Goal: Transaction & Acquisition: Purchase product/service

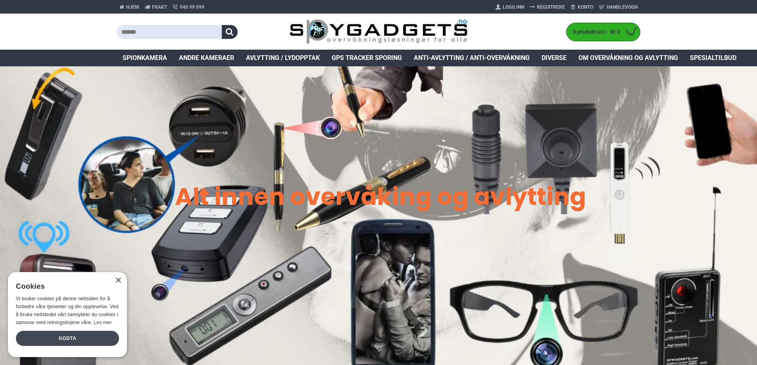
click at [64, 342] on div "Godta" at bounding box center [67, 338] width 103 height 15
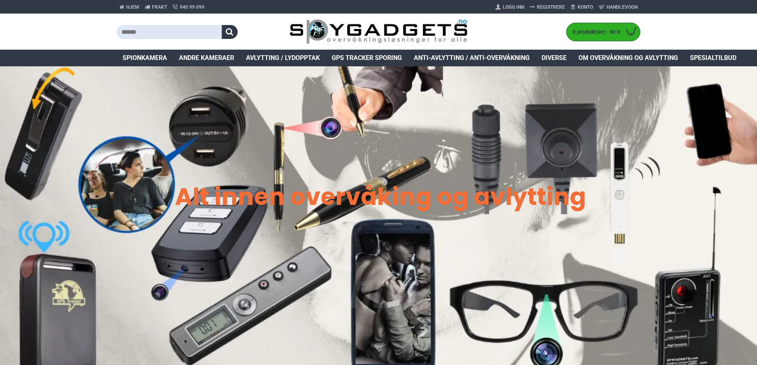
click at [144, 61] on span "Spionkamera" at bounding box center [145, 58] width 44 height 10
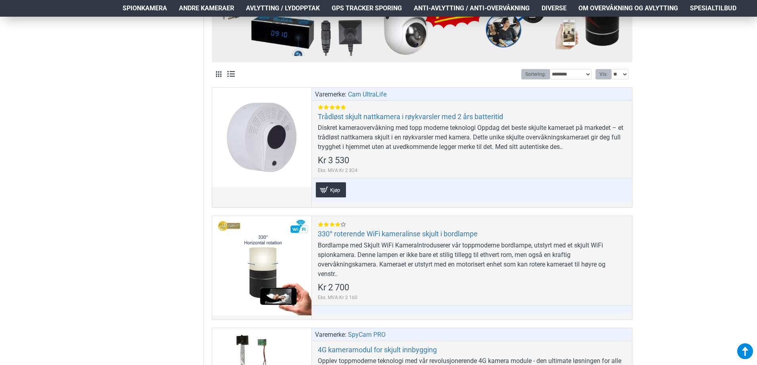
scroll to position [357, 0]
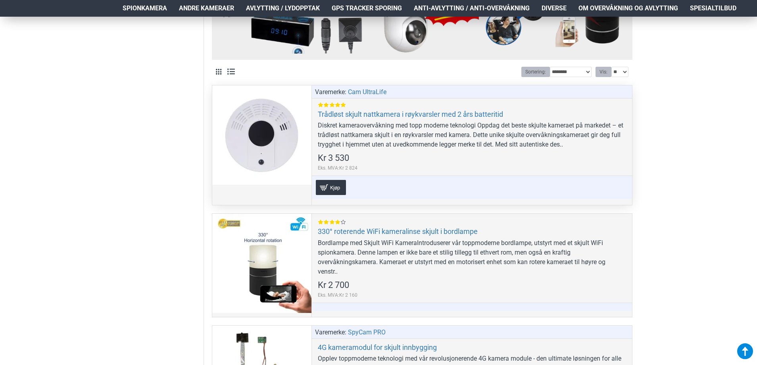
click at [360, 120] on div "Varemerke: Cam UltraLife Trådløst skjult nattkamera i røykvarsler med 2 års bat…" at bounding box center [472, 144] width 321 height 119
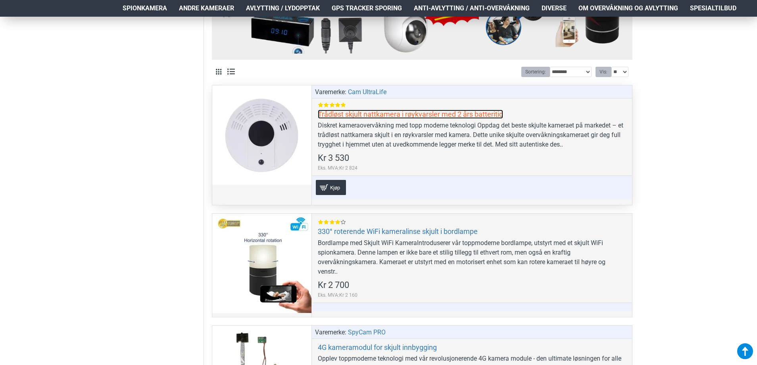
click at [359, 115] on link "Trådløst skjult nattkamera i røykvarsler med 2 års batteritid" at bounding box center [410, 114] width 185 height 9
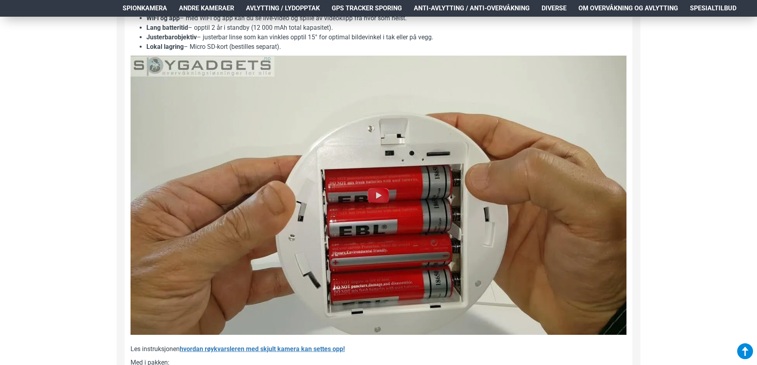
scroll to position [595, 0]
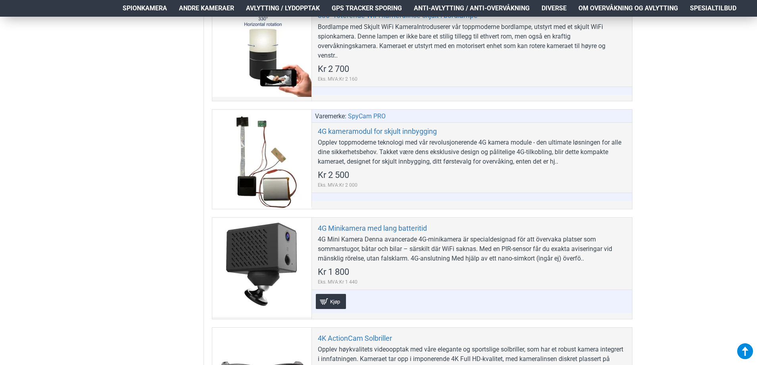
scroll to position [595, 0]
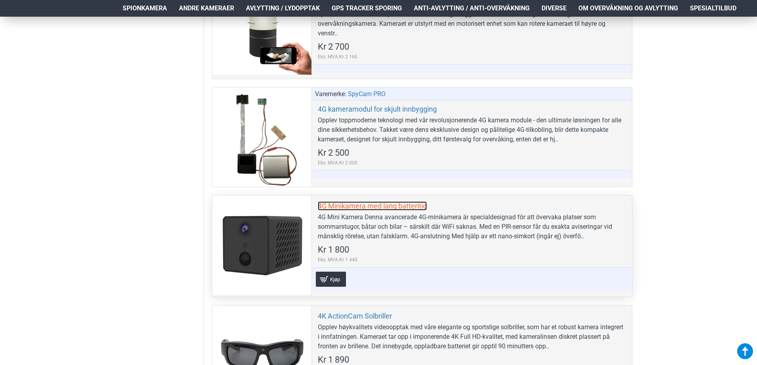
click at [344, 205] on link "4G Minikamera med lang batteritid" at bounding box center [372, 205] width 109 height 9
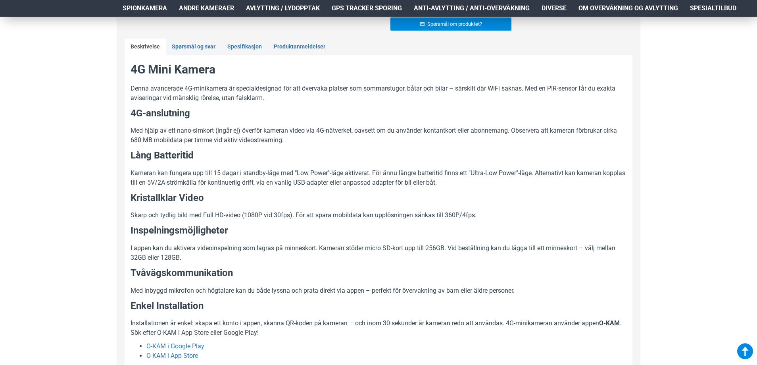
scroll to position [397, 0]
